Goal: Check status: Check status

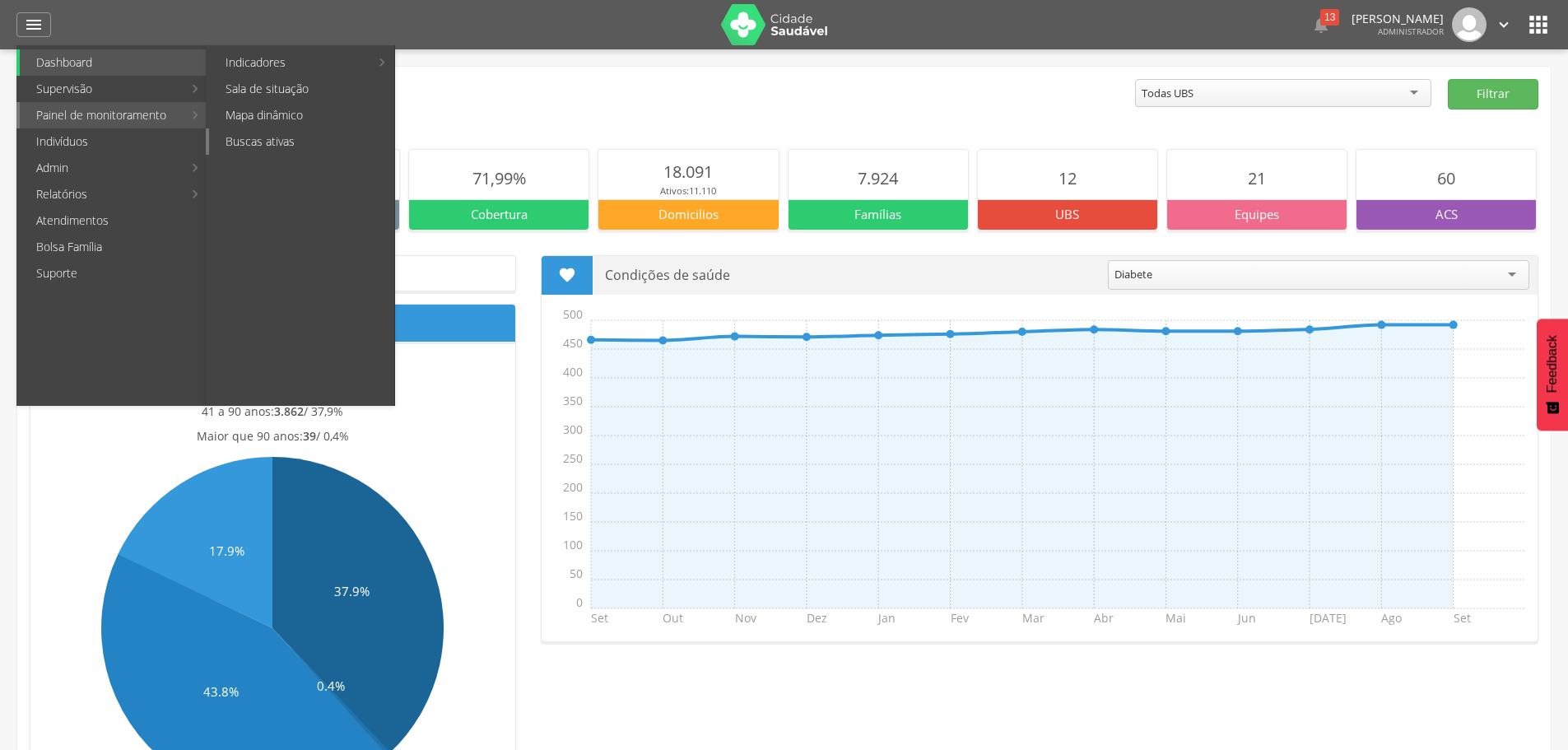
click at [276, 137] on link "Buscas ativas" at bounding box center [301, 141] width 185 height 27
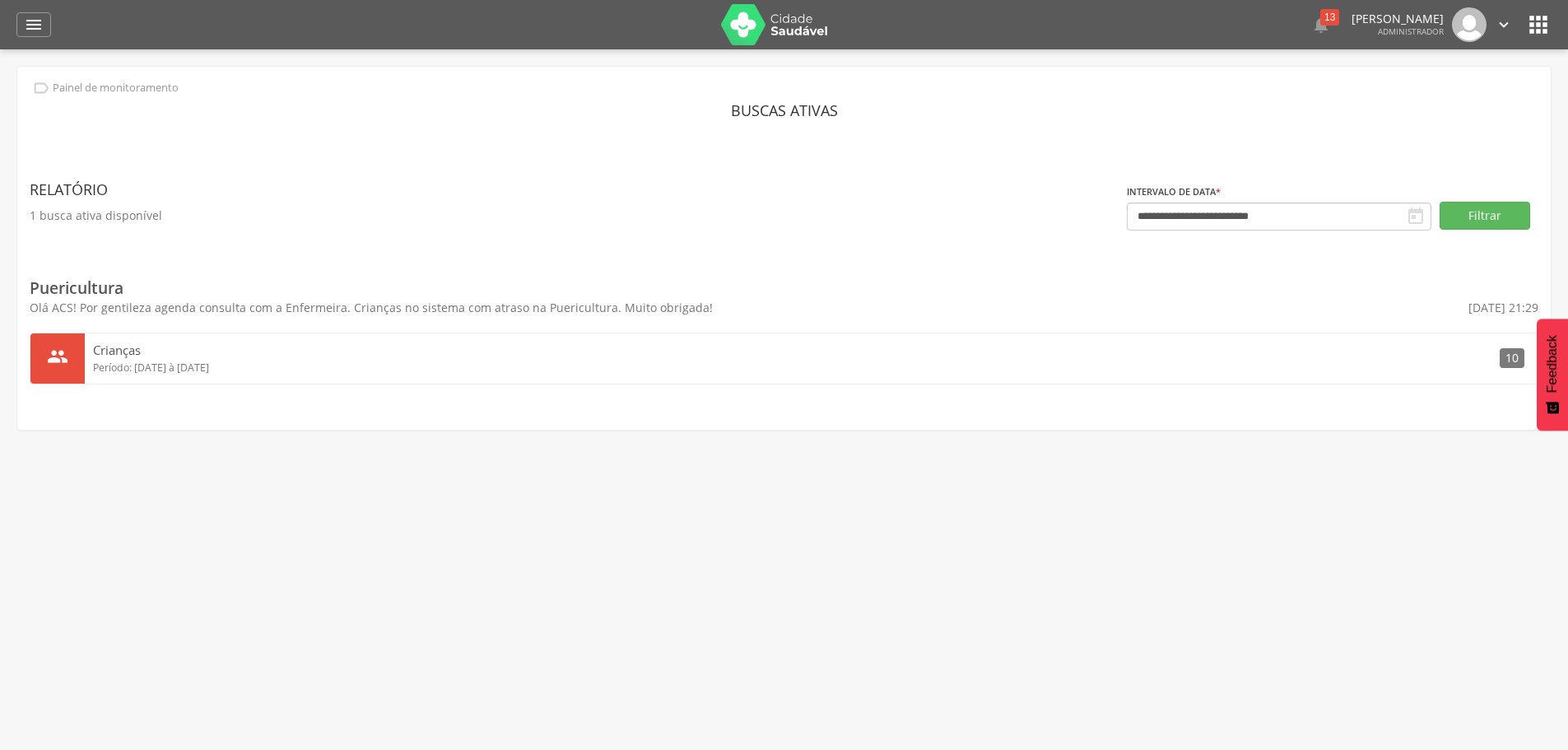
click at [1504, 355] on span "10" at bounding box center [1511, 359] width 25 height 20
click at [1507, 360] on span "10" at bounding box center [1511, 359] width 25 height 20
click at [194, 372] on span "Período: [DATE] à [DATE]" at bounding box center [151, 368] width 116 height 14
click at [1158, 219] on input "**********" at bounding box center [1278, 217] width 305 height 28
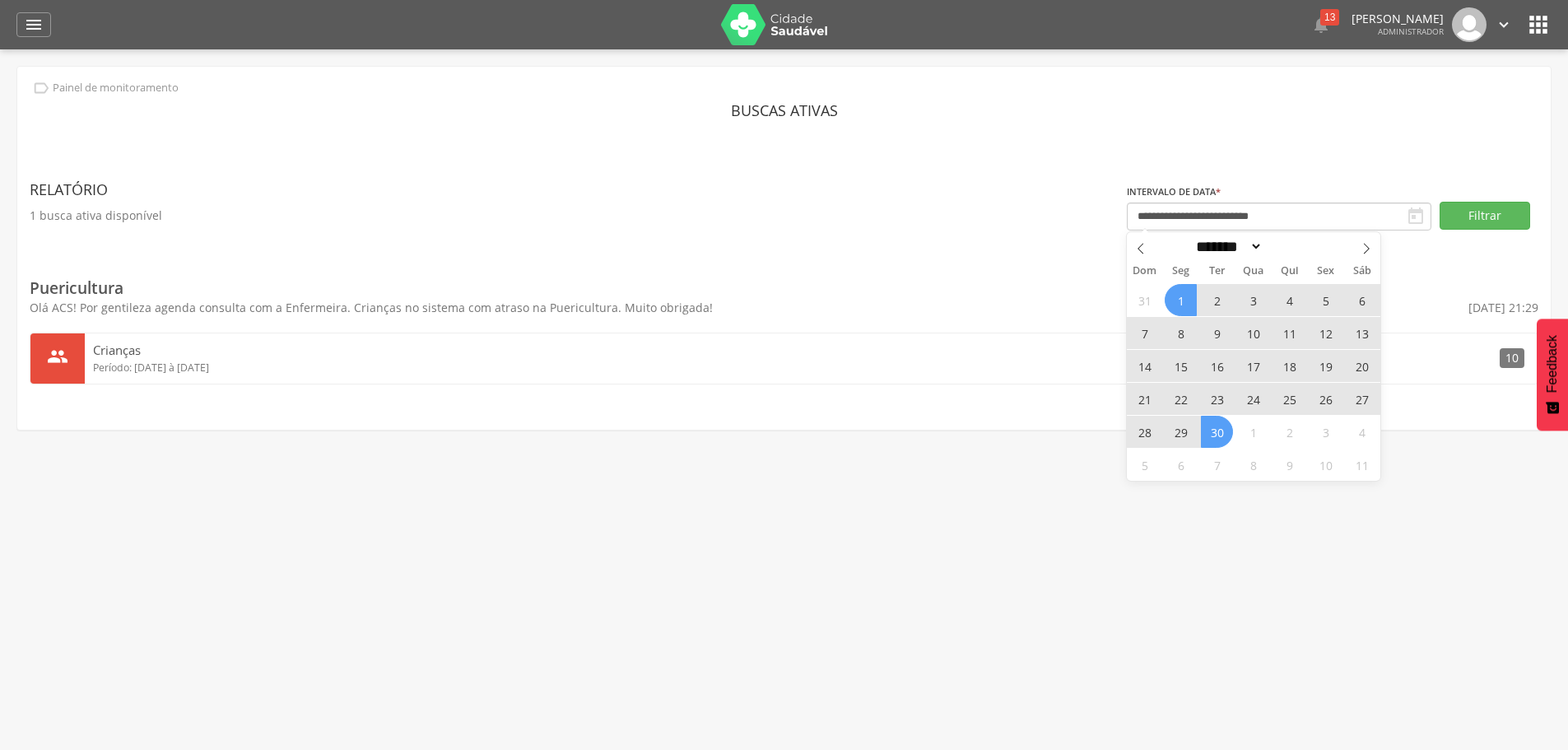
click at [1188, 300] on span "1" at bounding box center [1180, 300] width 32 height 32
click at [1222, 435] on span "30" at bounding box center [1216, 431] width 32 height 32
type input "**********"
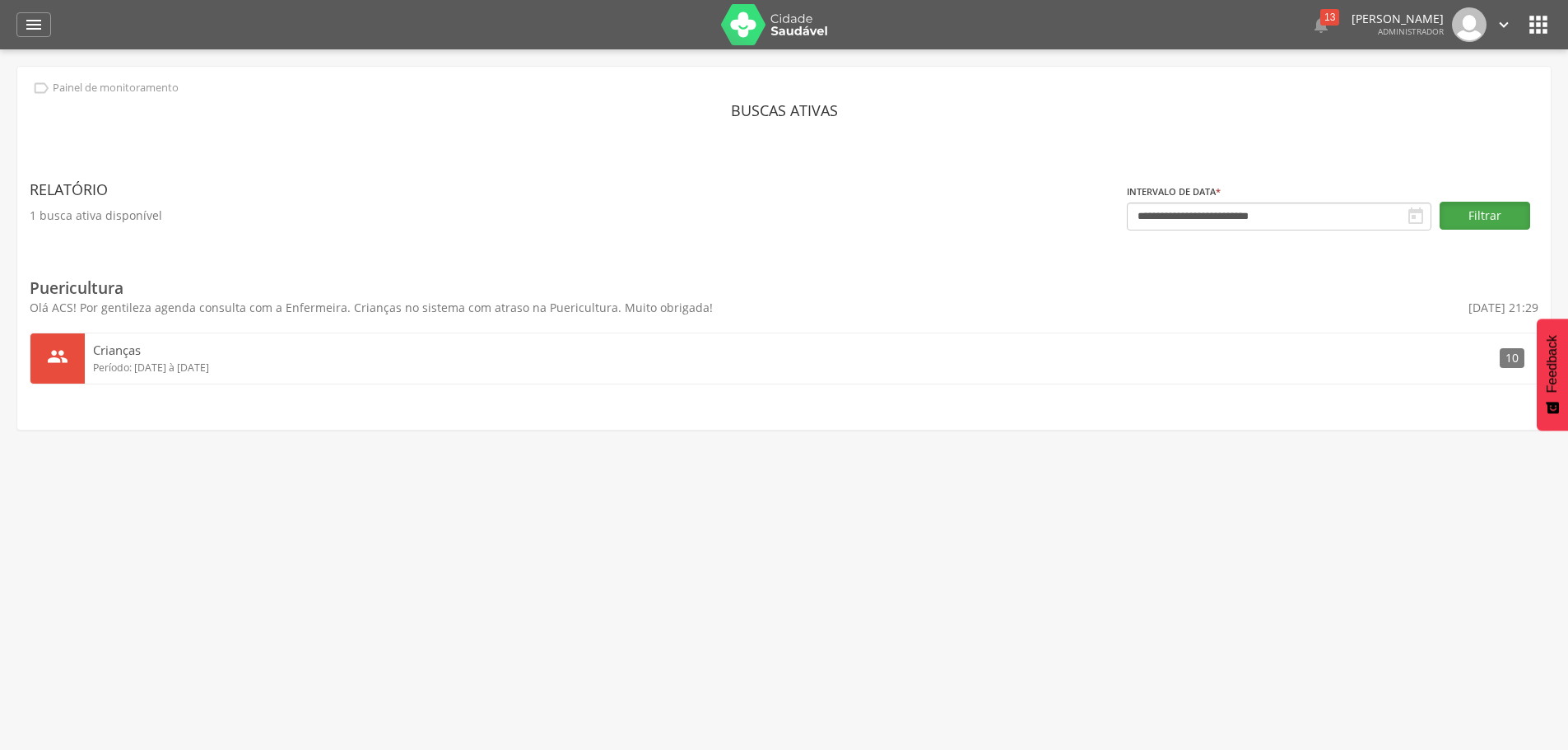
click at [1466, 215] on button "Filtrar" at bounding box center [1484, 216] width 90 height 28
click at [75, 204] on header "Relatório" at bounding box center [578, 190] width 1097 height 30
click at [74, 185] on header "Relatório" at bounding box center [578, 190] width 1097 height 30
click at [823, 120] on header "Buscas ativas" at bounding box center [784, 110] width 1508 height 30
click at [807, 92] on div "**********" at bounding box center [784, 247] width 1533 height 363
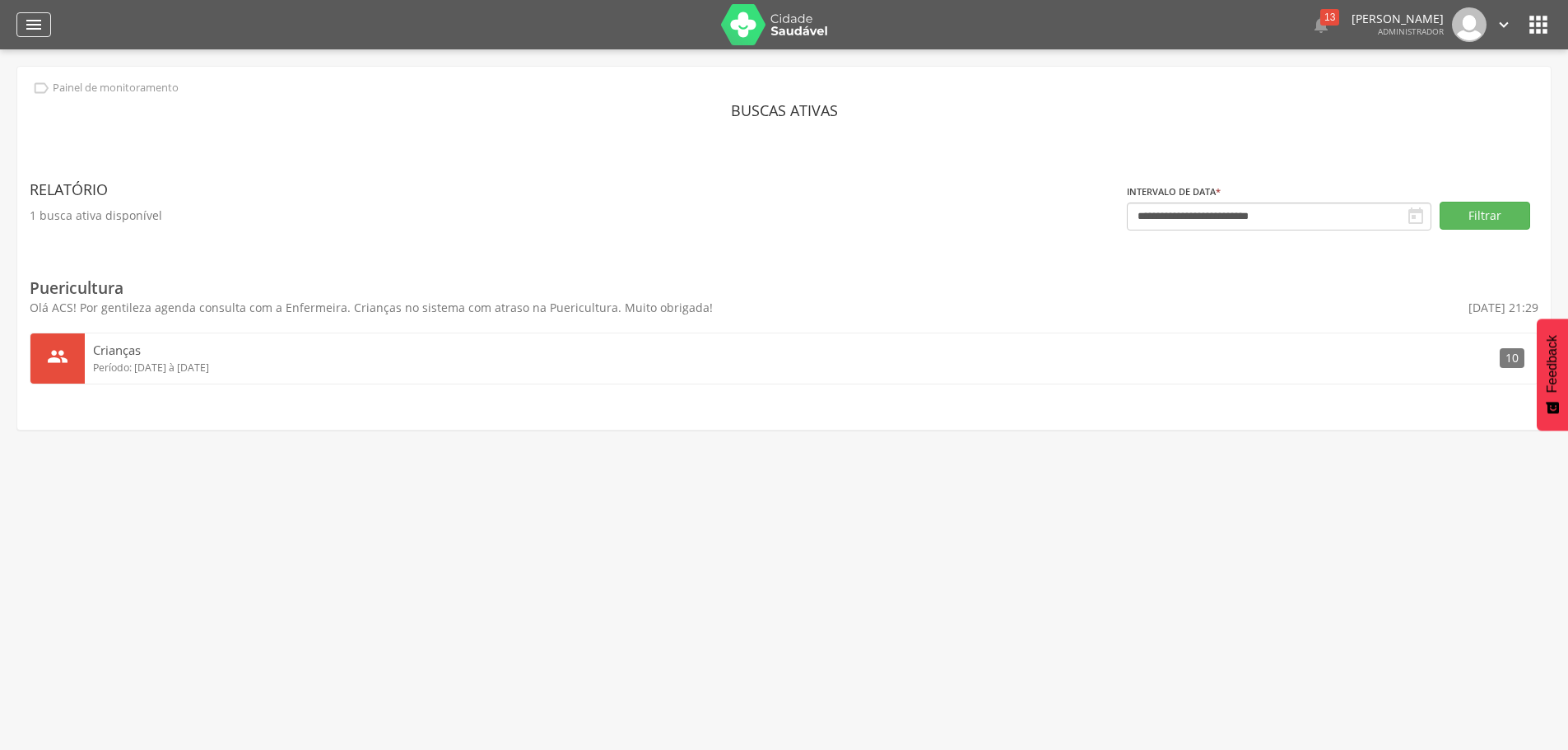
click at [29, 30] on icon "" at bounding box center [34, 25] width 20 height 20
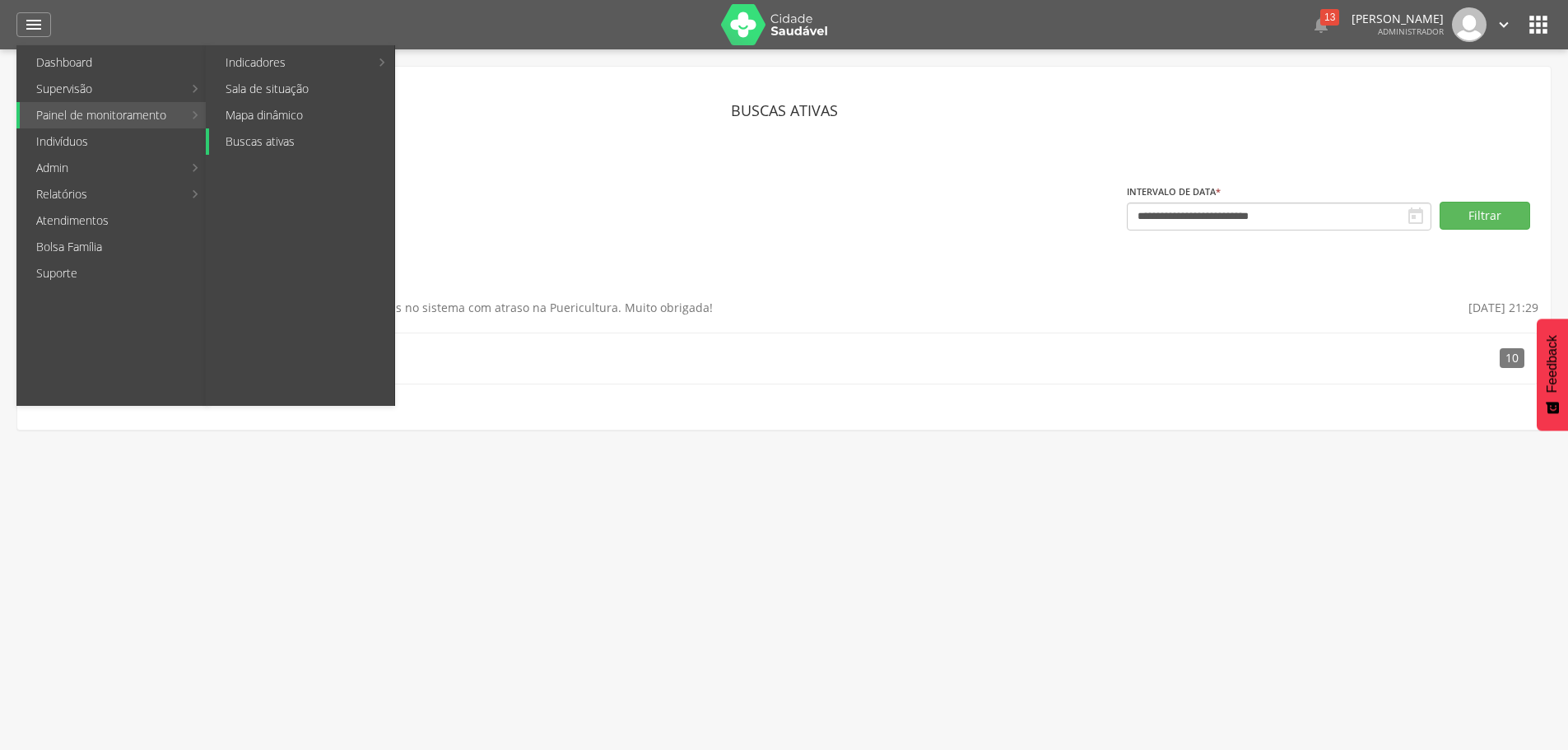
click at [239, 142] on link "Buscas ativas" at bounding box center [301, 141] width 185 height 27
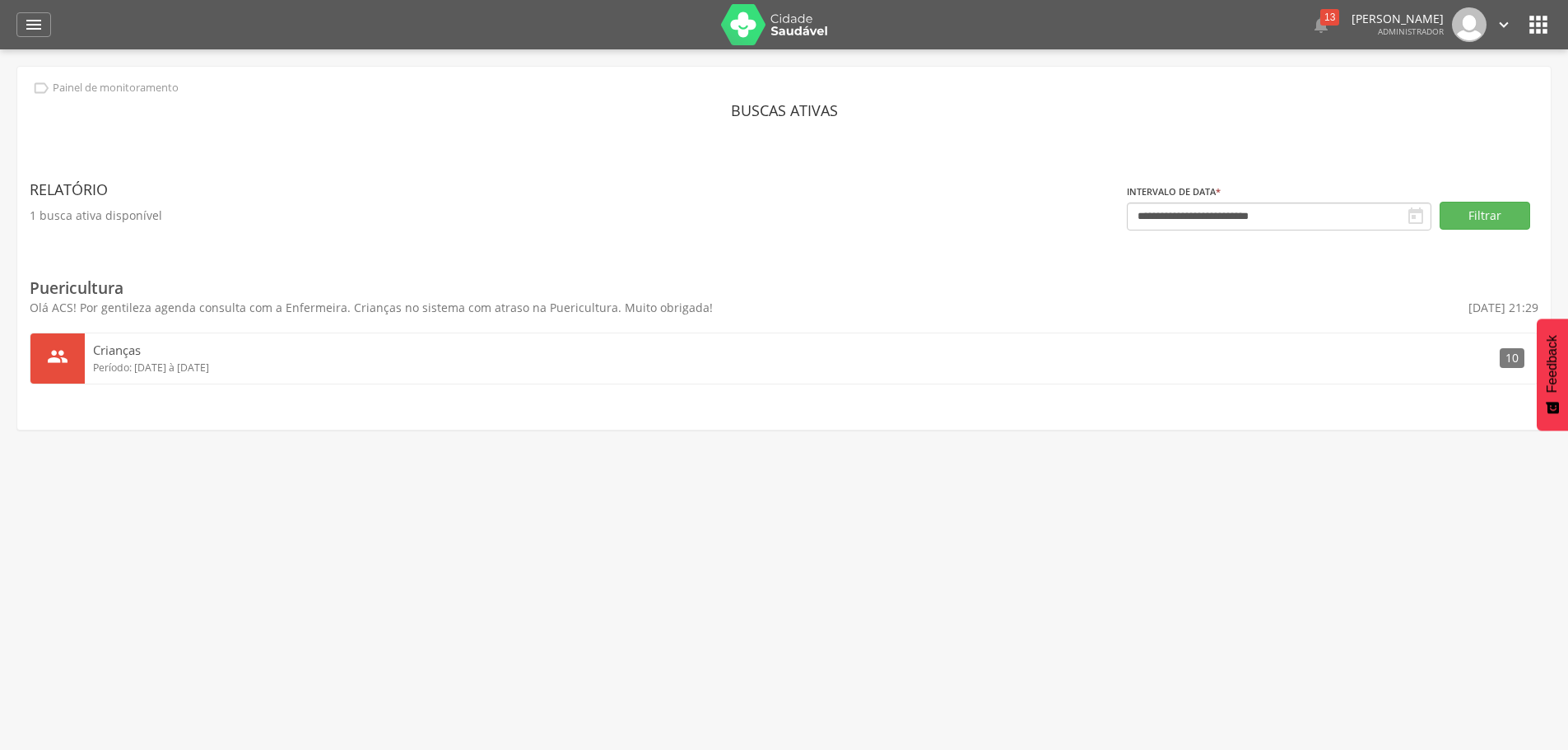
click at [64, 195] on header "Relatório" at bounding box center [578, 190] width 1097 height 30
click at [498, 465] on div " Supervisão  Distritos  Ubs adicionar ubs  Coordenador: - Itabela / BA Inte…" at bounding box center [784, 424] width 1568 height 750
